Goal: Information Seeking & Learning: Check status

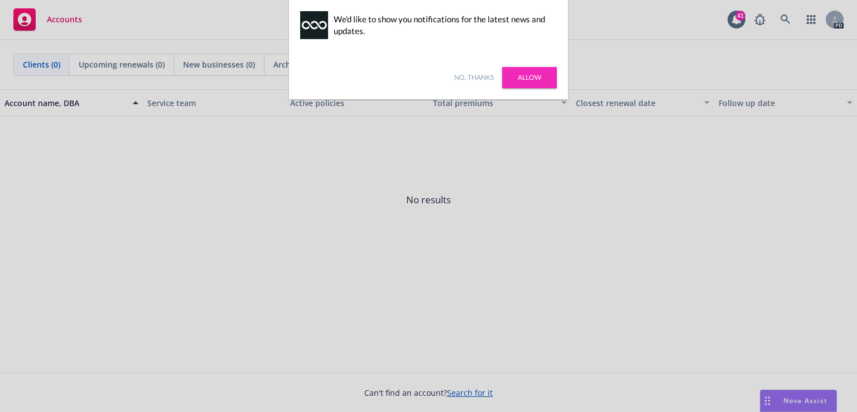
click at [529, 76] on link "Allow" at bounding box center [529, 77] width 55 height 21
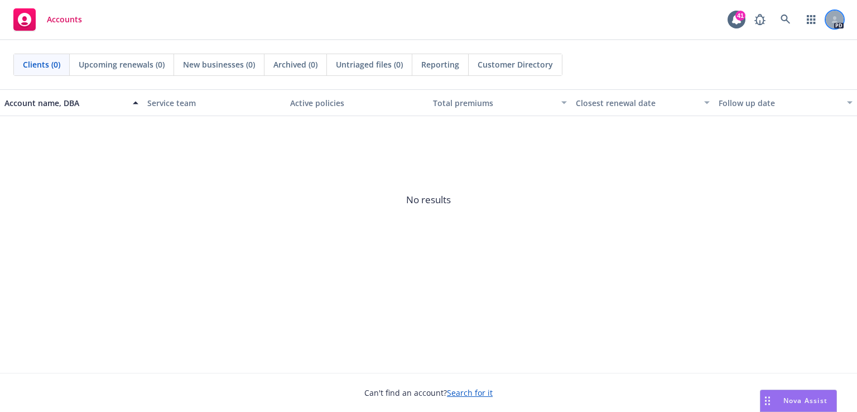
click at [841, 22] on div at bounding box center [835, 20] width 18 height 18
click at [809, 22] on icon "button" at bounding box center [811, 19] width 9 height 9
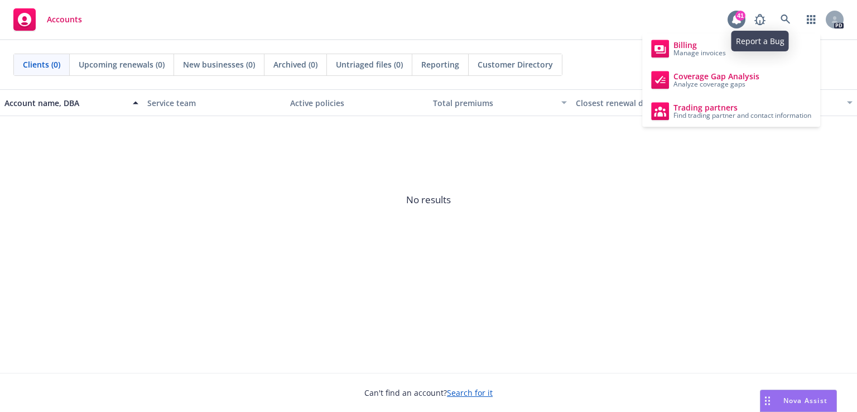
click at [738, 18] on div "41" at bounding box center [740, 16] width 10 height 10
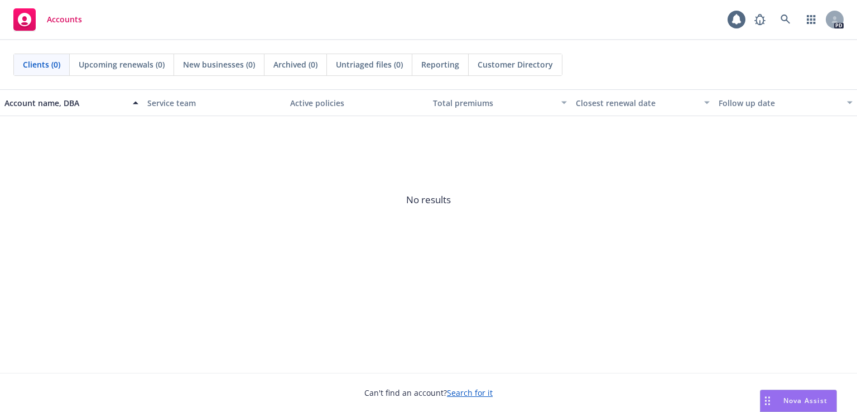
click at [45, 23] on div "Accounts" at bounding box center [47, 19] width 69 height 22
click at [65, 21] on span "Accounts" at bounding box center [64, 19] width 35 height 9
click at [813, 21] on icon "button" at bounding box center [811, 19] width 9 height 9
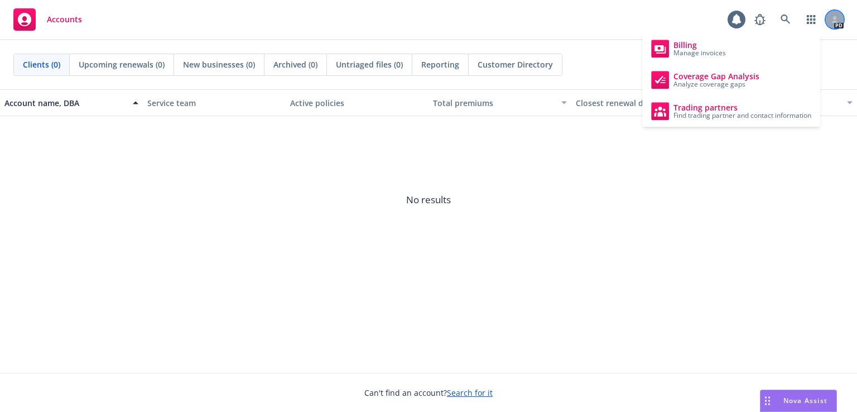
click at [839, 16] on div at bounding box center [835, 20] width 18 height 18
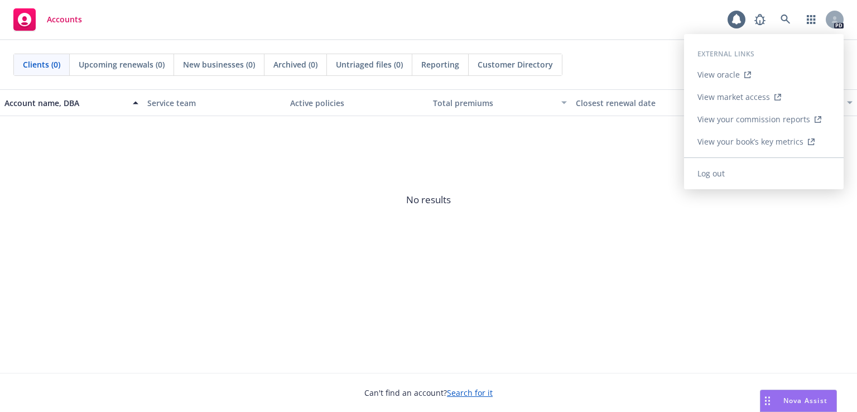
click at [749, 117] on link "View your commission reports" at bounding box center [764, 119] width 160 height 22
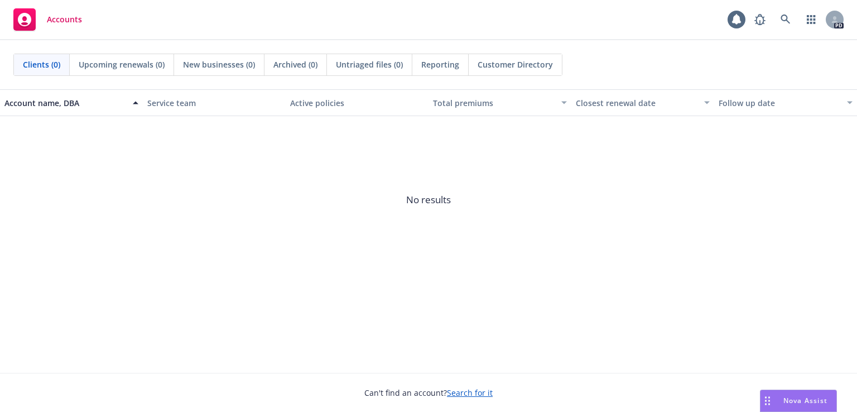
click at [582, 258] on span "No results" at bounding box center [428, 199] width 857 height 167
click at [443, 66] on span "Reporting" at bounding box center [440, 65] width 38 height 12
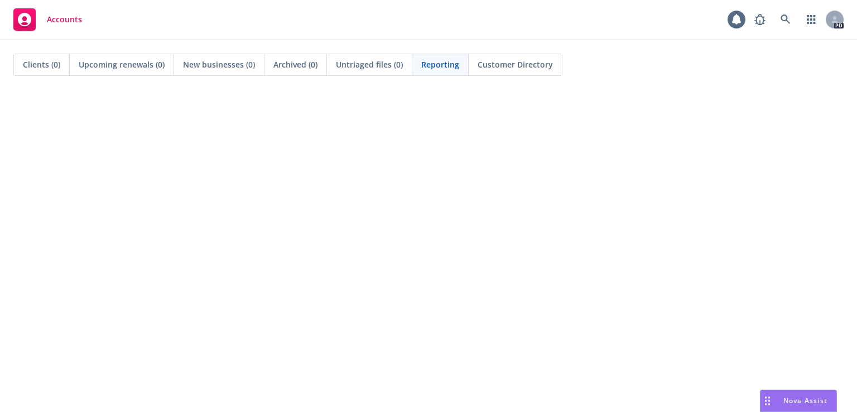
click at [520, 69] on span "Customer Directory" at bounding box center [514, 65] width 75 height 12
click at [430, 59] on span "Reporting" at bounding box center [440, 65] width 38 height 12
click at [781, 21] on icon at bounding box center [785, 20] width 10 height 10
click at [65, 22] on span "Accounts" at bounding box center [64, 19] width 35 height 9
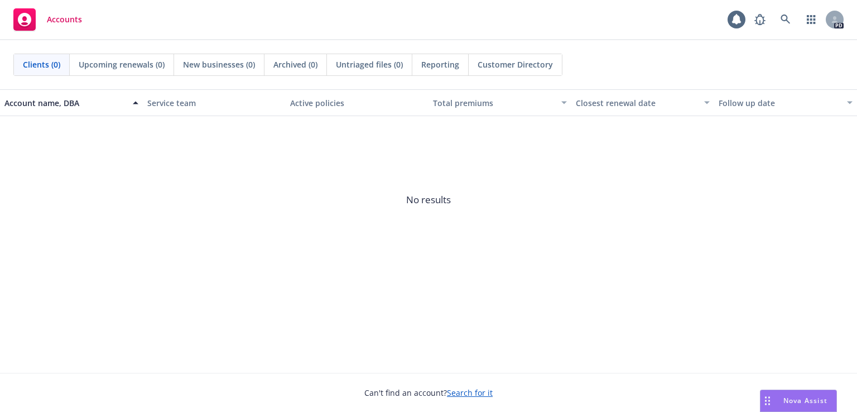
click at [22, 103] on div "Account name, DBA" at bounding box center [65, 103] width 122 height 12
click at [800, 403] on span "Nova Assist" at bounding box center [805, 399] width 44 height 9
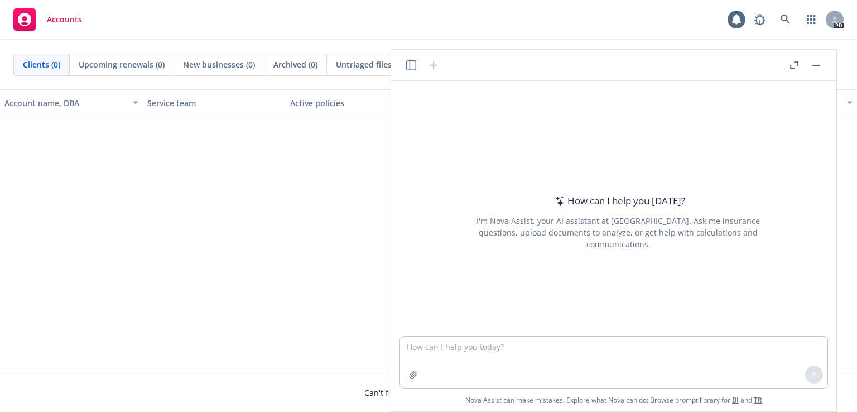
click at [331, 209] on span "No results" at bounding box center [428, 199] width 857 height 167
click at [817, 66] on button "button" at bounding box center [815, 65] width 13 height 13
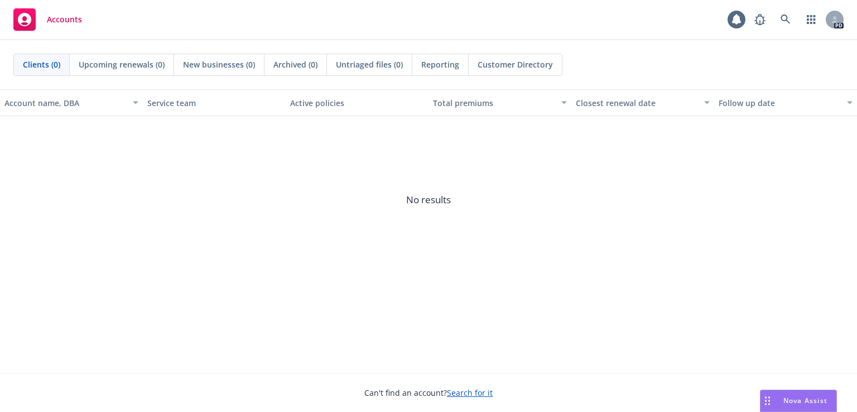
click at [765, 403] on rect "Drag to move" at bounding box center [766, 404] width 2 height 2
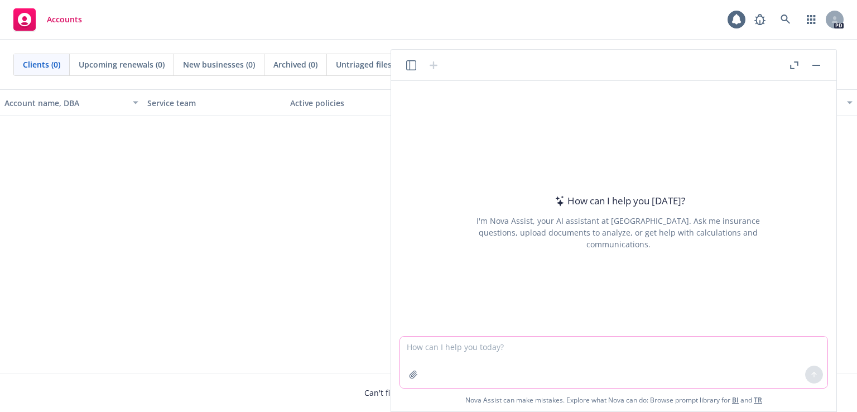
click at [580, 355] on textarea at bounding box center [613, 361] width 427 height 51
click at [330, 286] on div "Account name, DBA Service team Active policies Total premiums Closest renewal d…" at bounding box center [428, 230] width 857 height 283
click at [815, 66] on button "button" at bounding box center [815, 65] width 13 height 13
